Goal: Information Seeking & Learning: Learn about a topic

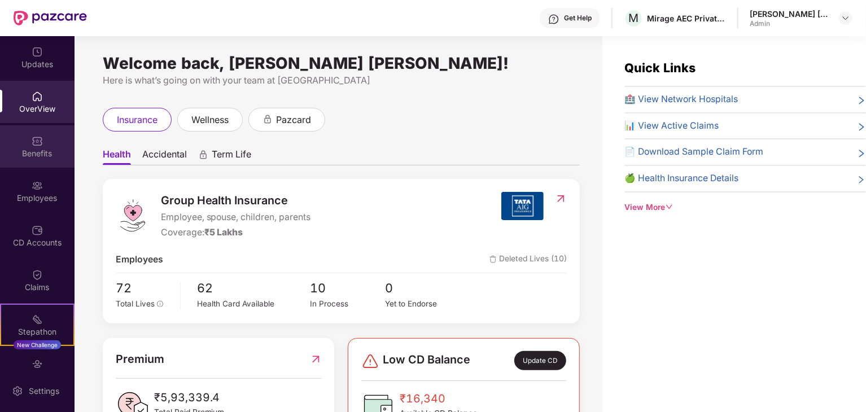
scroll to position [36, 0]
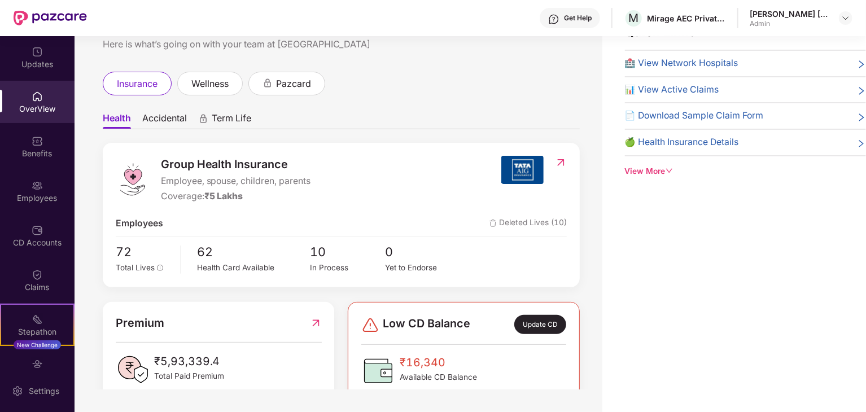
click at [38, 107] on div "OverView" at bounding box center [37, 108] width 74 height 11
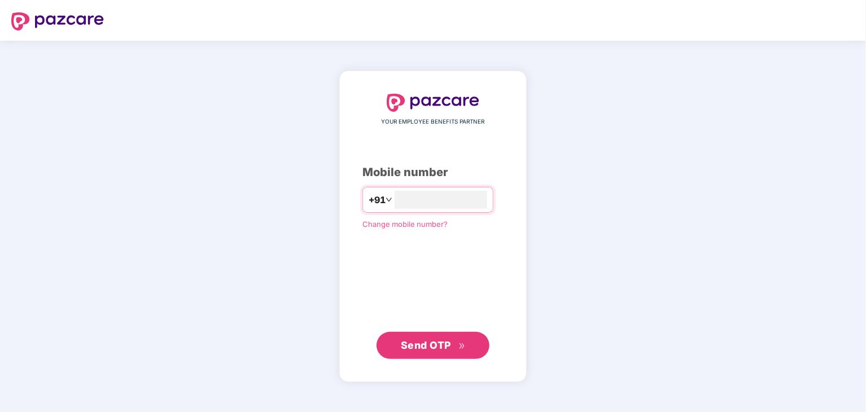
type input "**********"
click at [419, 346] on span "Send OTP" at bounding box center [426, 345] width 50 height 12
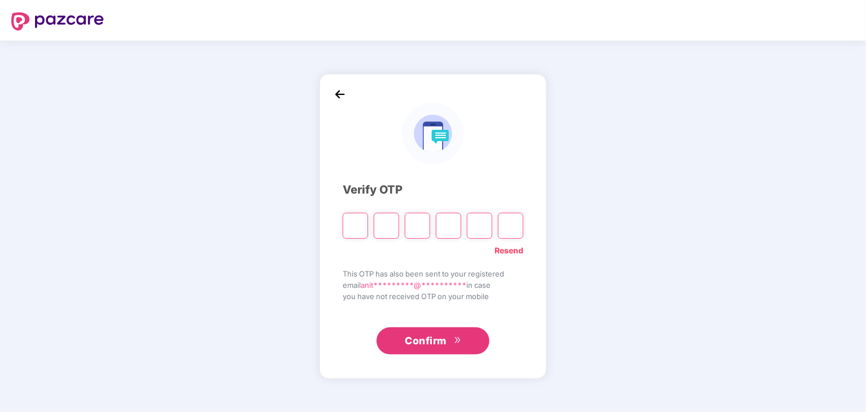
type input "*"
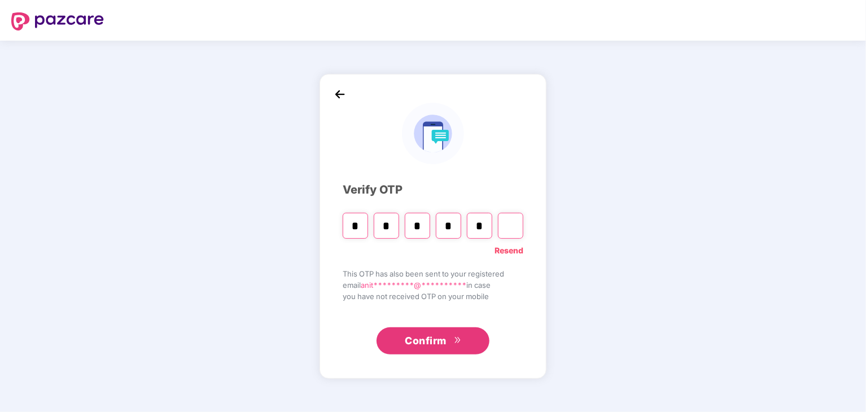
type input "*"
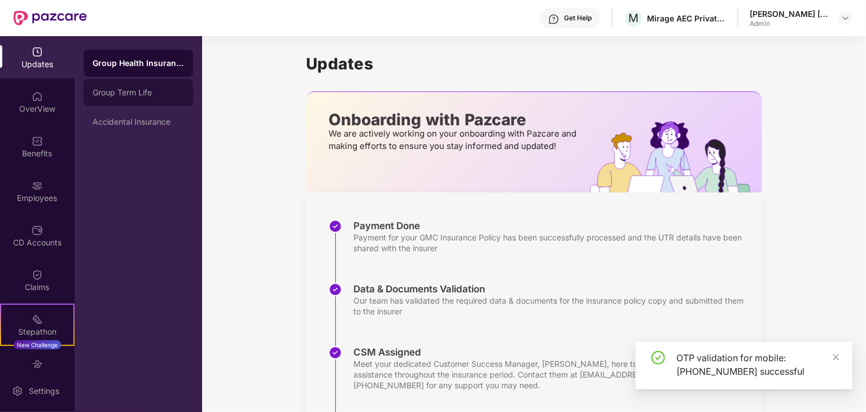
click at [131, 85] on div "Group Term Life" at bounding box center [138, 92] width 109 height 27
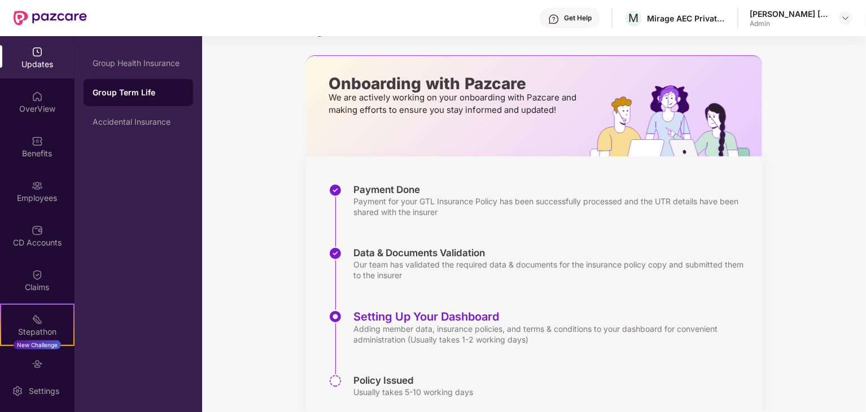
scroll to position [72, 0]
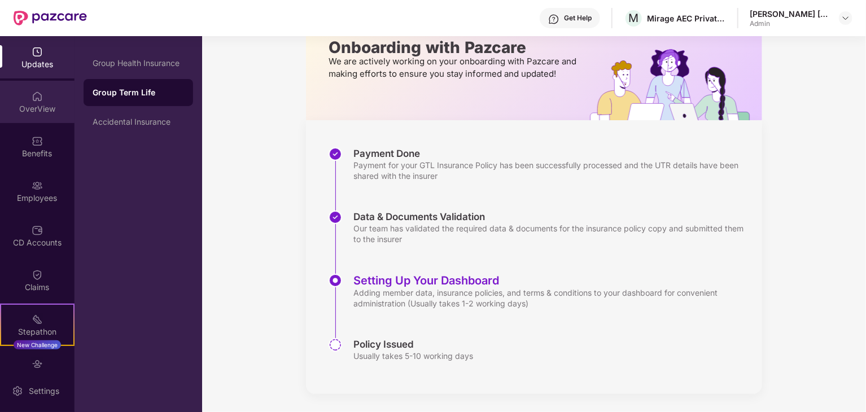
click at [34, 102] on div "OverView" at bounding box center [37, 102] width 74 height 42
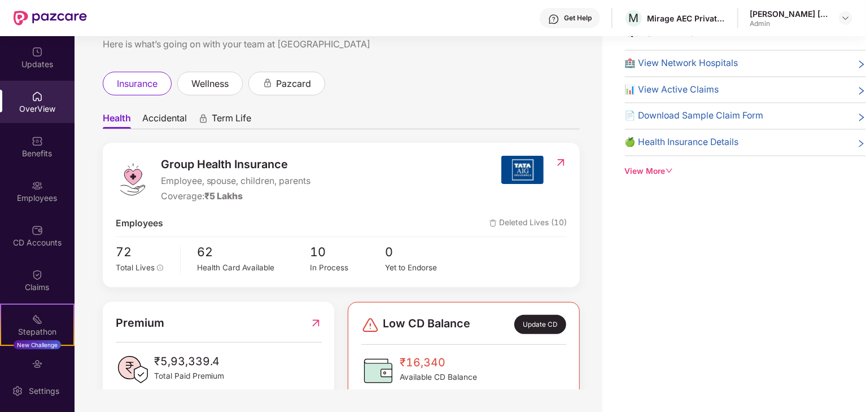
click at [31, 102] on div "OverView" at bounding box center [37, 102] width 74 height 42
click at [236, 119] on span "Term Life" at bounding box center [232, 120] width 40 height 16
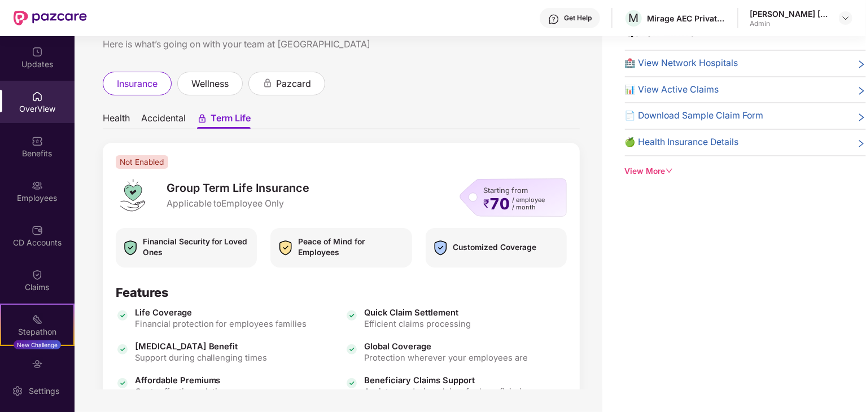
click at [161, 124] on span "Accidental" at bounding box center [163, 120] width 45 height 16
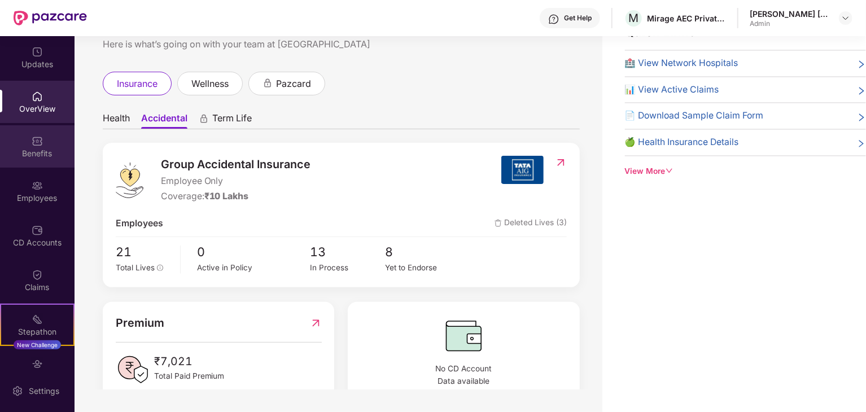
click at [42, 149] on div "Benefits" at bounding box center [37, 153] width 74 height 11
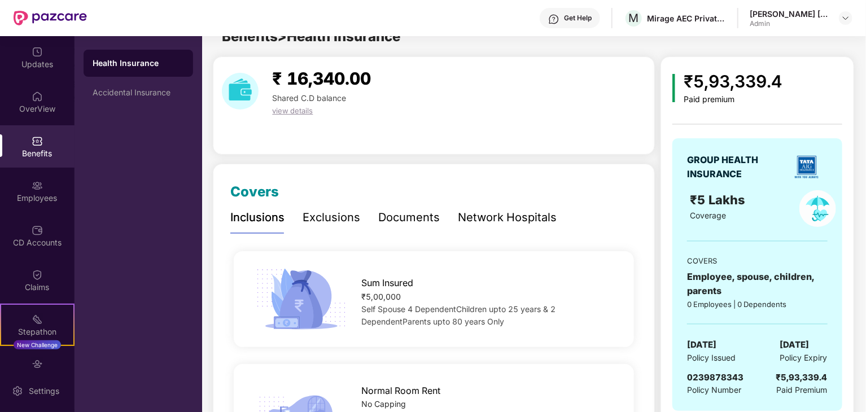
scroll to position [36, 0]
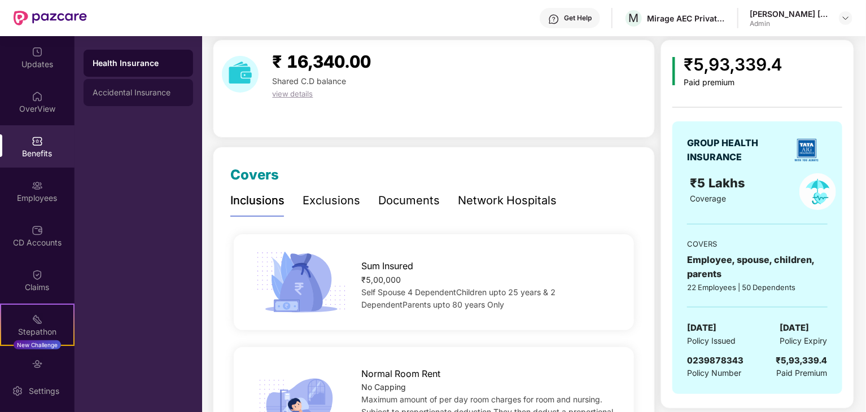
click at [115, 93] on div "Accidental Insurance" at bounding box center [138, 92] width 91 height 9
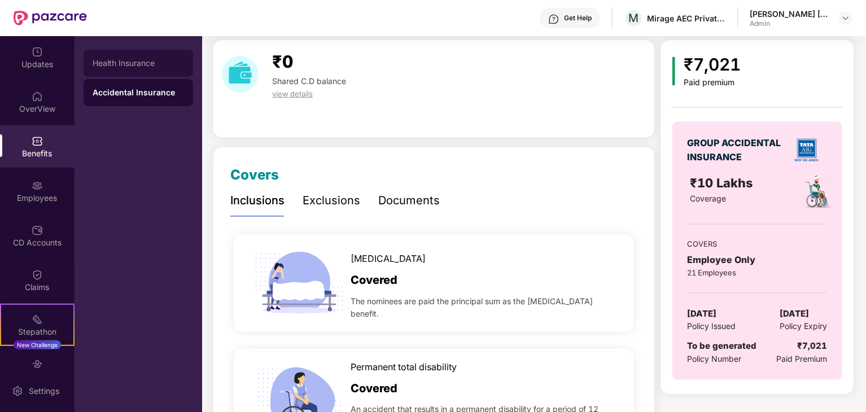
click at [120, 61] on div "Health Insurance" at bounding box center [138, 63] width 91 height 9
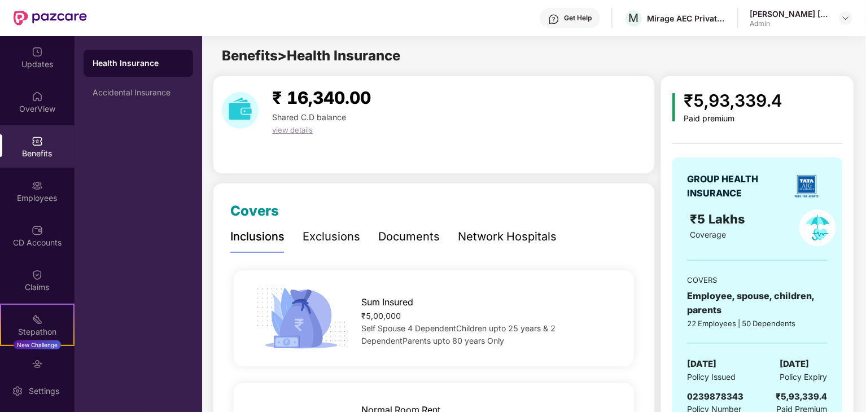
click at [279, 127] on span "view details" at bounding box center [292, 129] width 41 height 9
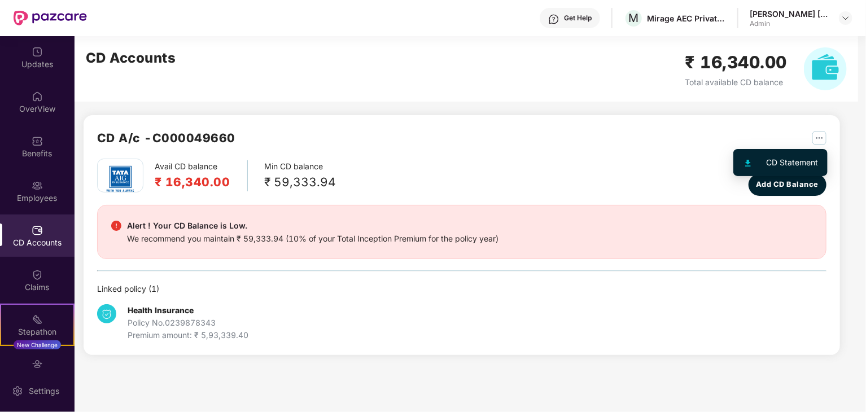
click at [815, 139] on img "button" at bounding box center [819, 138] width 14 height 14
click at [771, 163] on div "CD Statement" at bounding box center [792, 162] width 52 height 12
